Goal: Register for event/course

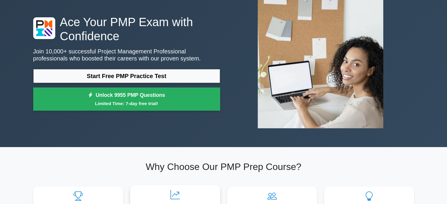
scroll to position [29, 0]
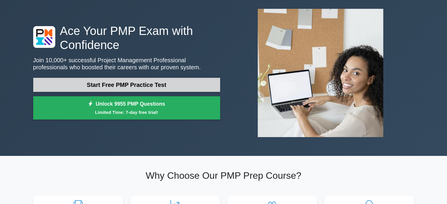
click at [148, 78] on link "Start Free PMP Practice Test" at bounding box center [126, 85] width 187 height 14
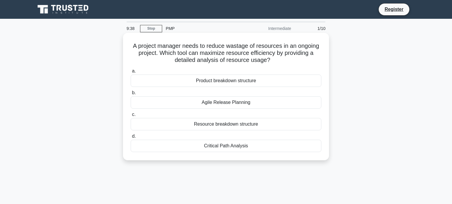
click at [217, 101] on div "Agile Release Planning" at bounding box center [226, 102] width 191 height 12
click at [131, 95] on input "b. Agile Release Planning" at bounding box center [131, 93] width 0 height 4
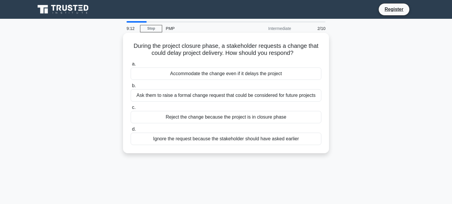
click at [184, 96] on div "Ask them to raise a formal change request that could be considered for future p…" at bounding box center [226, 95] width 191 height 12
click at [131, 88] on input "b. Ask them to raise a formal change request that could be considered for futur…" at bounding box center [131, 86] width 0 height 4
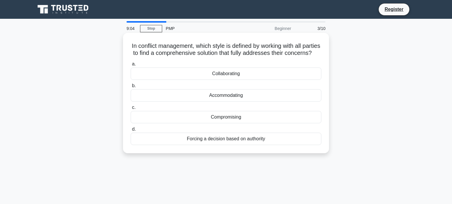
click at [183, 80] on div "Collaborating" at bounding box center [226, 74] width 191 height 12
click at [131, 66] on input "a. Collaborating" at bounding box center [131, 64] width 0 height 4
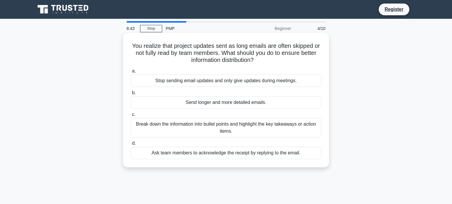
click at [196, 123] on div "Break down the information into bullet points and highlight the key takeaways o…" at bounding box center [226, 127] width 191 height 19
click at [131, 117] on input "c. Break down the information into bullet points and highlight the key takeaway…" at bounding box center [131, 115] width 0 height 4
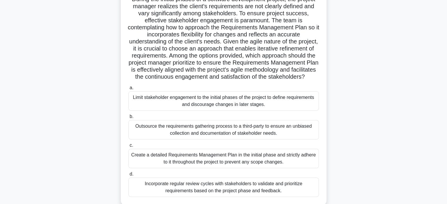
scroll to position [56, 0]
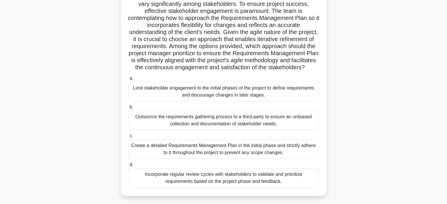
click at [204, 182] on div "Incorporate regular review cycles with stakeholders to validate and prioritize …" at bounding box center [223, 177] width 191 height 19
click at [128, 167] on input "d. Incorporate regular review cycles with stakeholders to validate and prioriti…" at bounding box center [128, 165] width 0 height 4
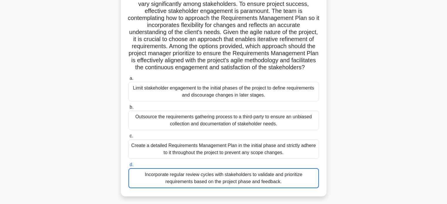
scroll to position [0, 0]
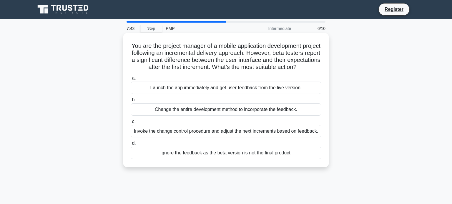
click at [203, 135] on div "Invoke the change control procedure and adjust the next increments based on fee…" at bounding box center [226, 131] width 191 height 12
click at [131, 124] on input "c. Invoke the change control procedure and adjust the next increments based on …" at bounding box center [131, 122] width 0 height 4
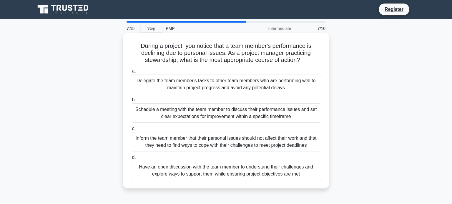
click at [209, 171] on div "Have an open discussion with the team member to understand their challenges and…" at bounding box center [226, 170] width 191 height 19
click at [131, 160] on input "d. Have an open discussion with the team member to understand their challenges …" at bounding box center [131, 158] width 0 height 4
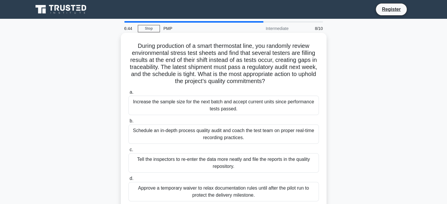
click at [152, 132] on div "Schedule an in-depth process quality audit and coach the test team on proper re…" at bounding box center [223, 134] width 191 height 19
click at [128, 123] on input "b. Schedule an in-depth process quality audit and coach the test team on proper…" at bounding box center [128, 121] width 0 height 4
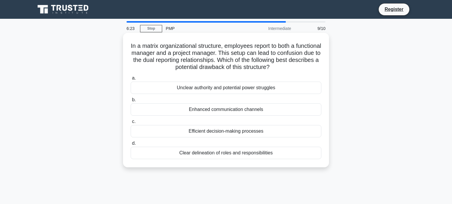
click at [190, 151] on div "Clear delineation of roles and responsibilities" at bounding box center [226, 153] width 191 height 12
click at [131, 146] on input "d. Clear delineation of roles and responsibilities" at bounding box center [131, 144] width 0 height 4
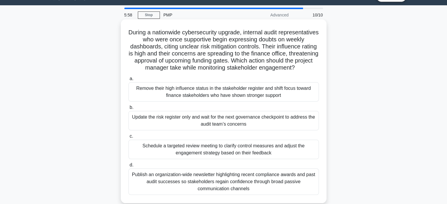
scroll to position [21, 0]
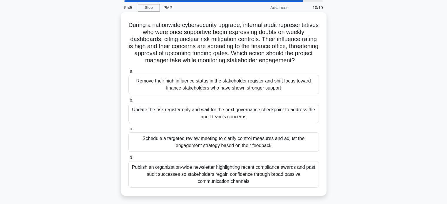
click at [211, 149] on div "Schedule a targeted review meeting to clarify control measures and adjust the e…" at bounding box center [223, 142] width 191 height 19
click at [128, 131] on input "c. Schedule a targeted review meeting to clarify control measures and adjust th…" at bounding box center [128, 129] width 0 height 4
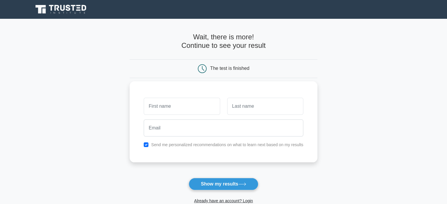
click at [156, 101] on input "text" at bounding box center [182, 106] width 76 height 17
type input "Simona"
click at [239, 111] on input "text" at bounding box center [265, 106] width 76 height 17
type input "Kocsis"
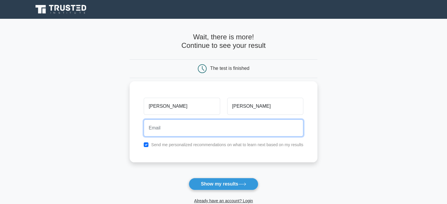
click at [227, 124] on input "email" at bounding box center [224, 128] width 160 height 17
type input "simona.kocsis@gmail.com"
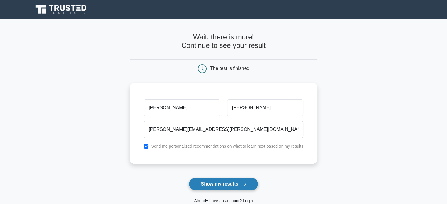
click at [231, 178] on button "Show my results" at bounding box center [223, 184] width 69 height 12
